Goal: Information Seeking & Learning: Learn about a topic

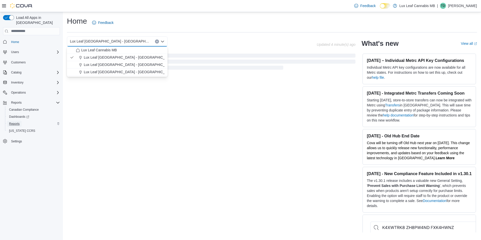
click at [17, 122] on span "Reports" at bounding box center [14, 124] width 11 height 4
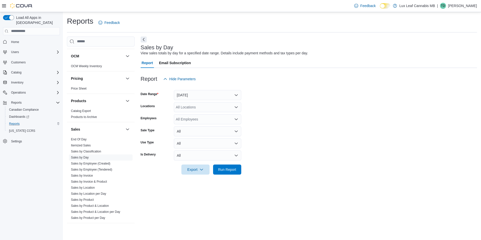
scroll to position [252, 0]
click at [97, 182] on link "Sales by Invoice & Product" at bounding box center [89, 181] width 36 height 4
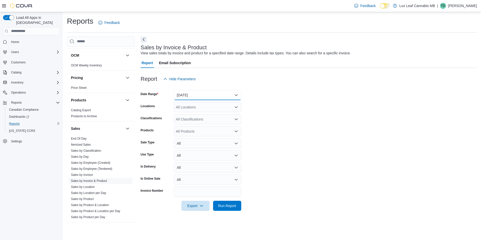
click at [184, 94] on button "[DATE]" at bounding box center [207, 95] width 67 height 10
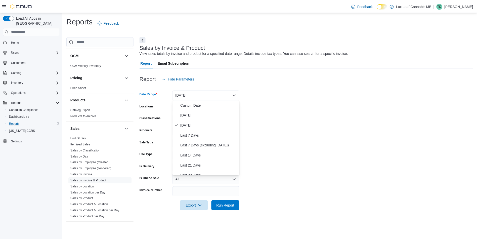
scroll to position [25, 0]
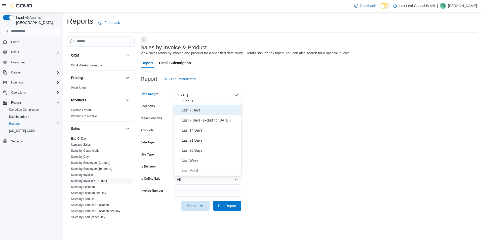
click at [195, 113] on span "Last 7 Days" at bounding box center [210, 110] width 57 height 6
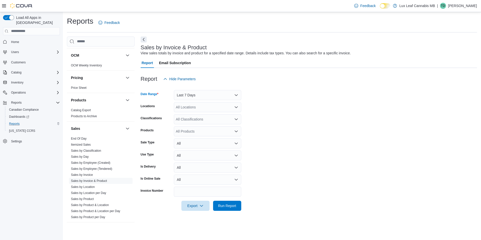
click at [218, 108] on div "All Locations" at bounding box center [207, 107] width 67 height 10
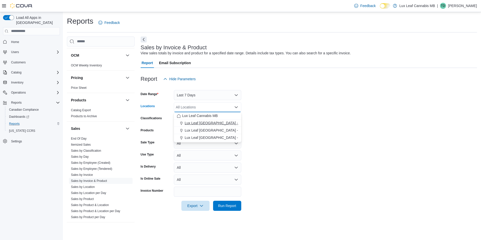
click at [225, 125] on span "Lux Leaf [GEOGRAPHIC_DATA] - [GEOGRAPHIC_DATA]" at bounding box center [230, 122] width 91 height 5
click at [290, 109] on form "Date Range Last 7 Days Locations Lux Leaf [GEOGRAPHIC_DATA] - [GEOGRAPHIC_DATA]…" at bounding box center [309, 147] width 336 height 127
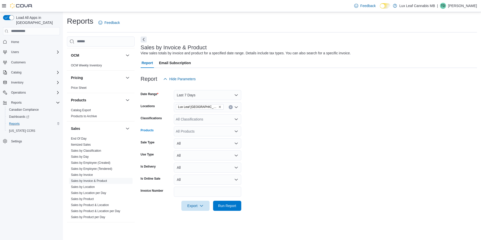
click at [215, 127] on div "All Products" at bounding box center [207, 131] width 67 height 10
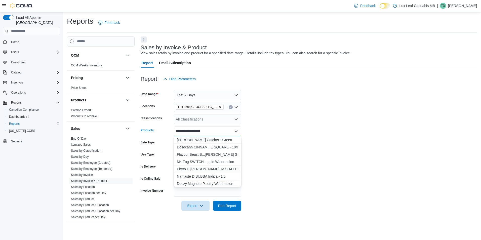
type input "**********"
click at [209, 153] on div "Flavour Beast B...[PERSON_NAME] GREEN DEW" at bounding box center [207, 154] width 61 height 5
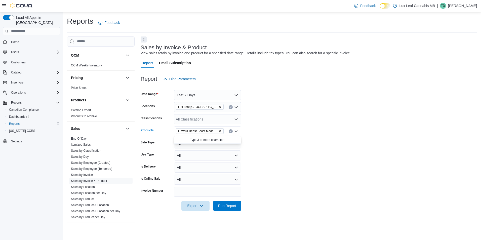
click at [287, 130] on form "Date Range Last 7 Days Locations Lux Leaf [GEOGRAPHIC_DATA] - Bridgewater Class…" at bounding box center [309, 147] width 336 height 127
click at [231, 204] on span "Run Report" at bounding box center [227, 205] width 18 height 5
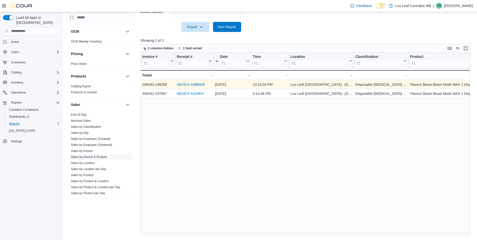
click at [192, 83] on link "IND3CX-H3BNH5" at bounding box center [191, 84] width 28 height 4
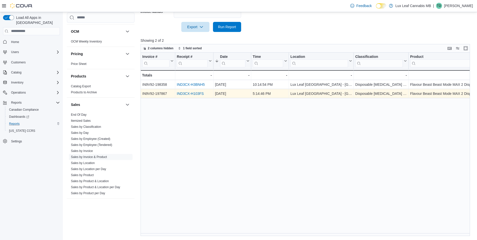
click at [186, 94] on link "IND3CX-H103FS" at bounding box center [190, 94] width 27 height 4
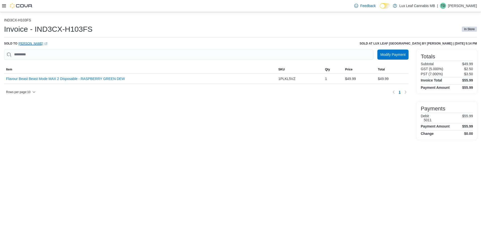
click at [38, 45] on link "Joseph Norton (opens in a new tab or window)" at bounding box center [32, 43] width 29 height 4
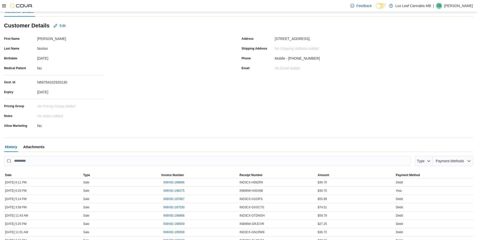
scroll to position [1, 0]
